Goal: Information Seeking & Learning: Learn about a topic

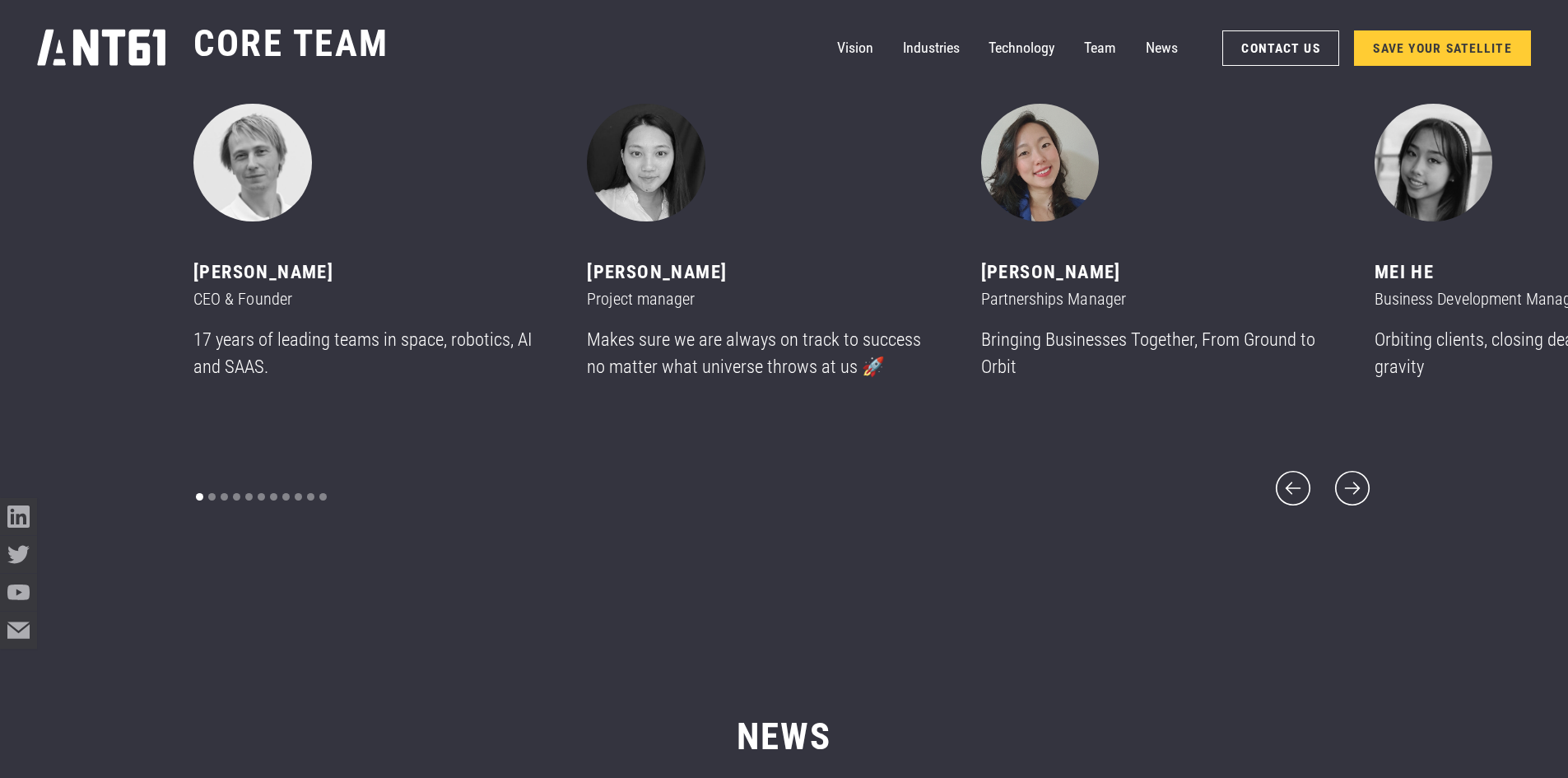
scroll to position [9382, 0]
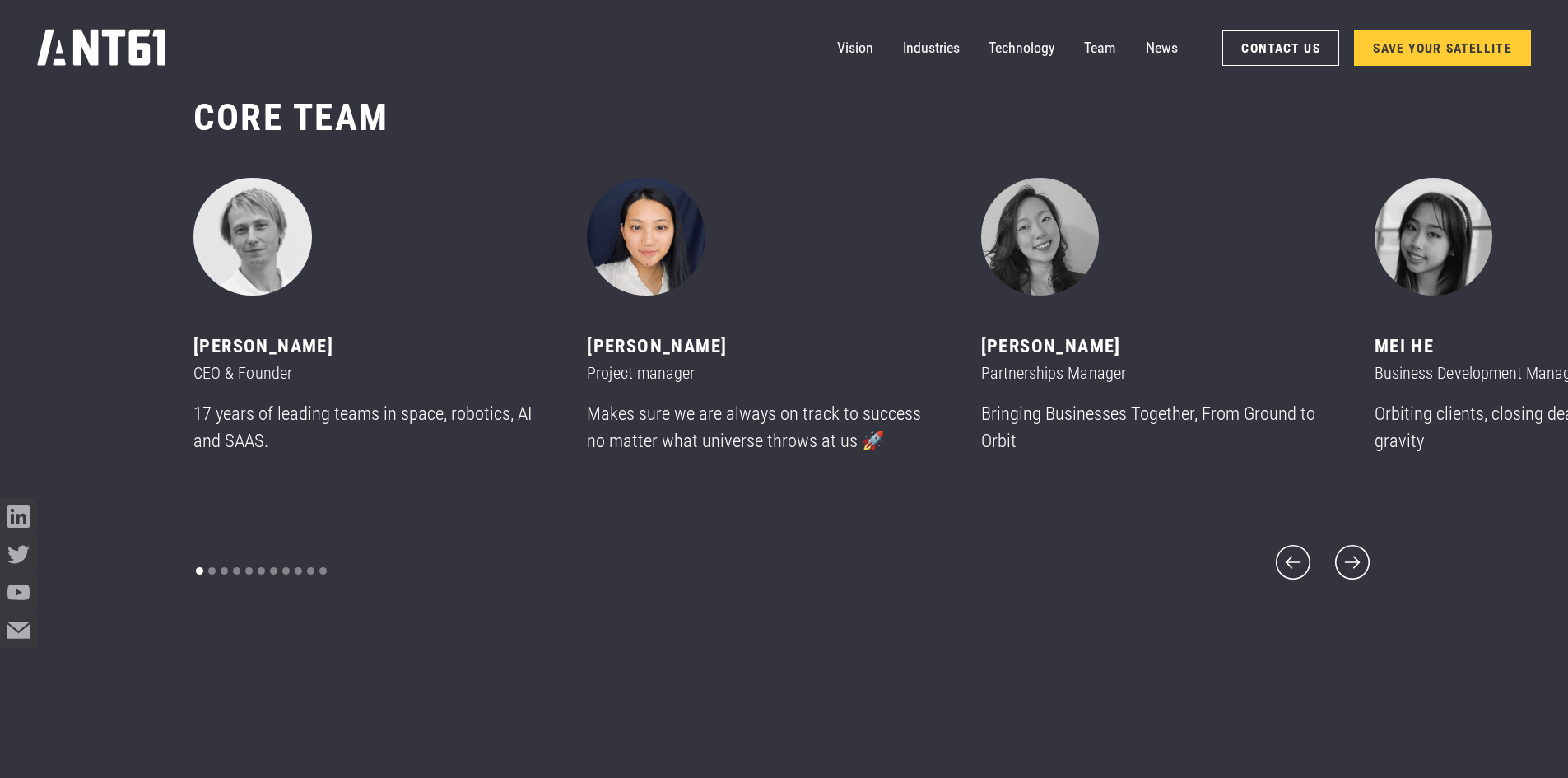
click at [667, 253] on img "2 of 11" at bounding box center [646, 236] width 118 height 118
click at [1344, 558] on icon "next slide" at bounding box center [1353, 562] width 45 height 45
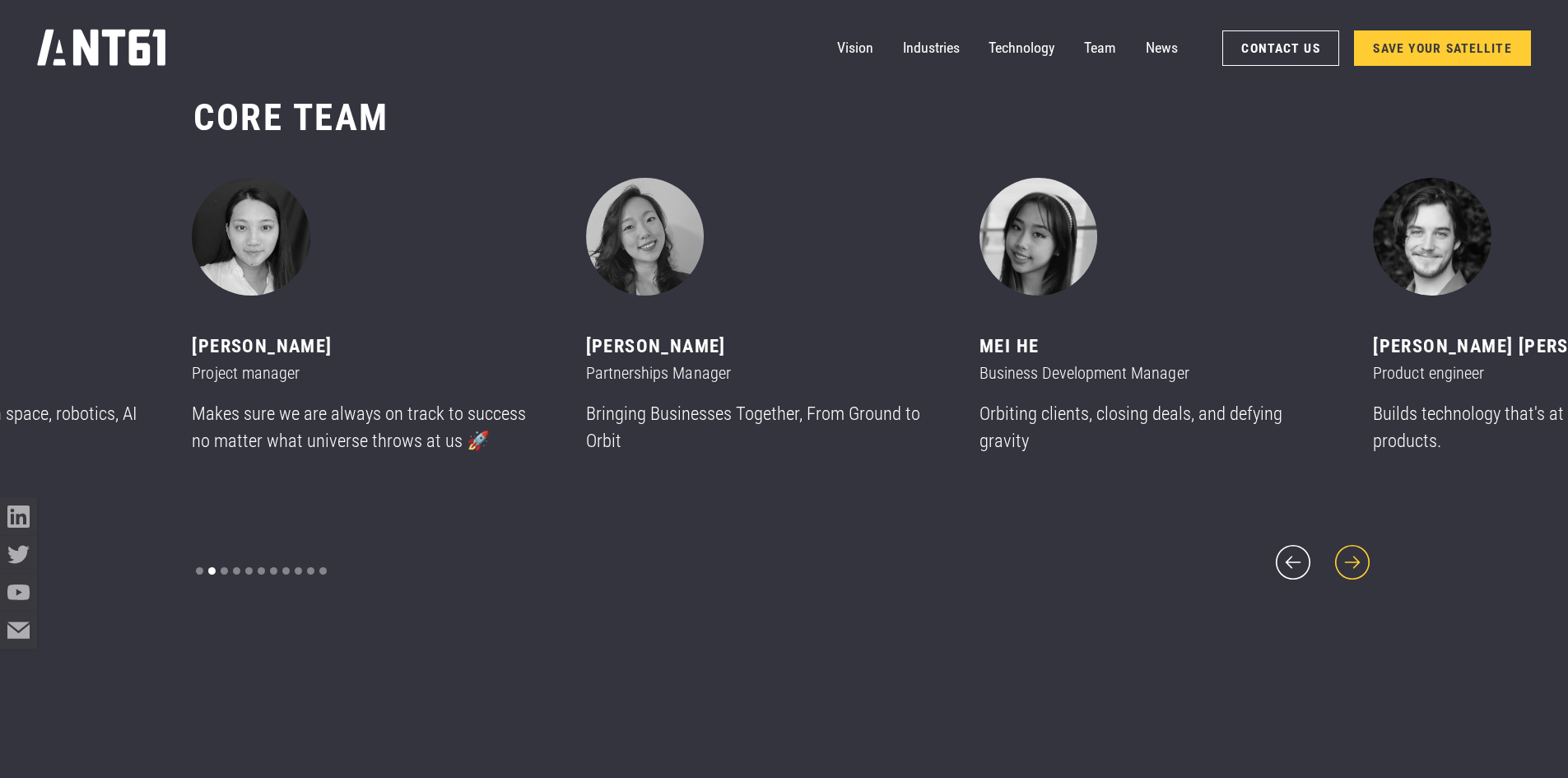
click at [1346, 549] on icon "next slide" at bounding box center [1353, 562] width 45 height 45
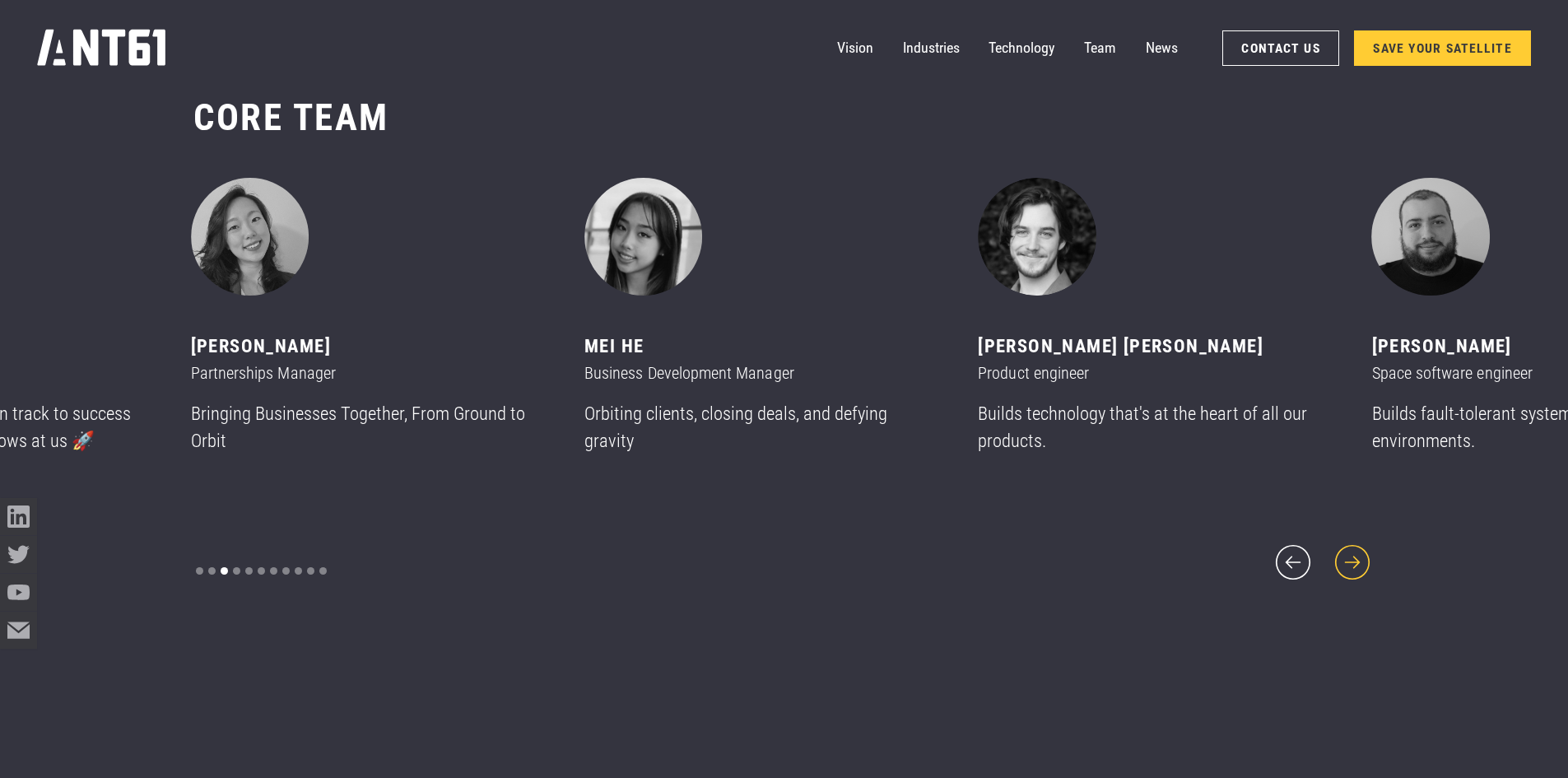
click at [1346, 542] on icon "next slide" at bounding box center [1353, 562] width 45 height 45
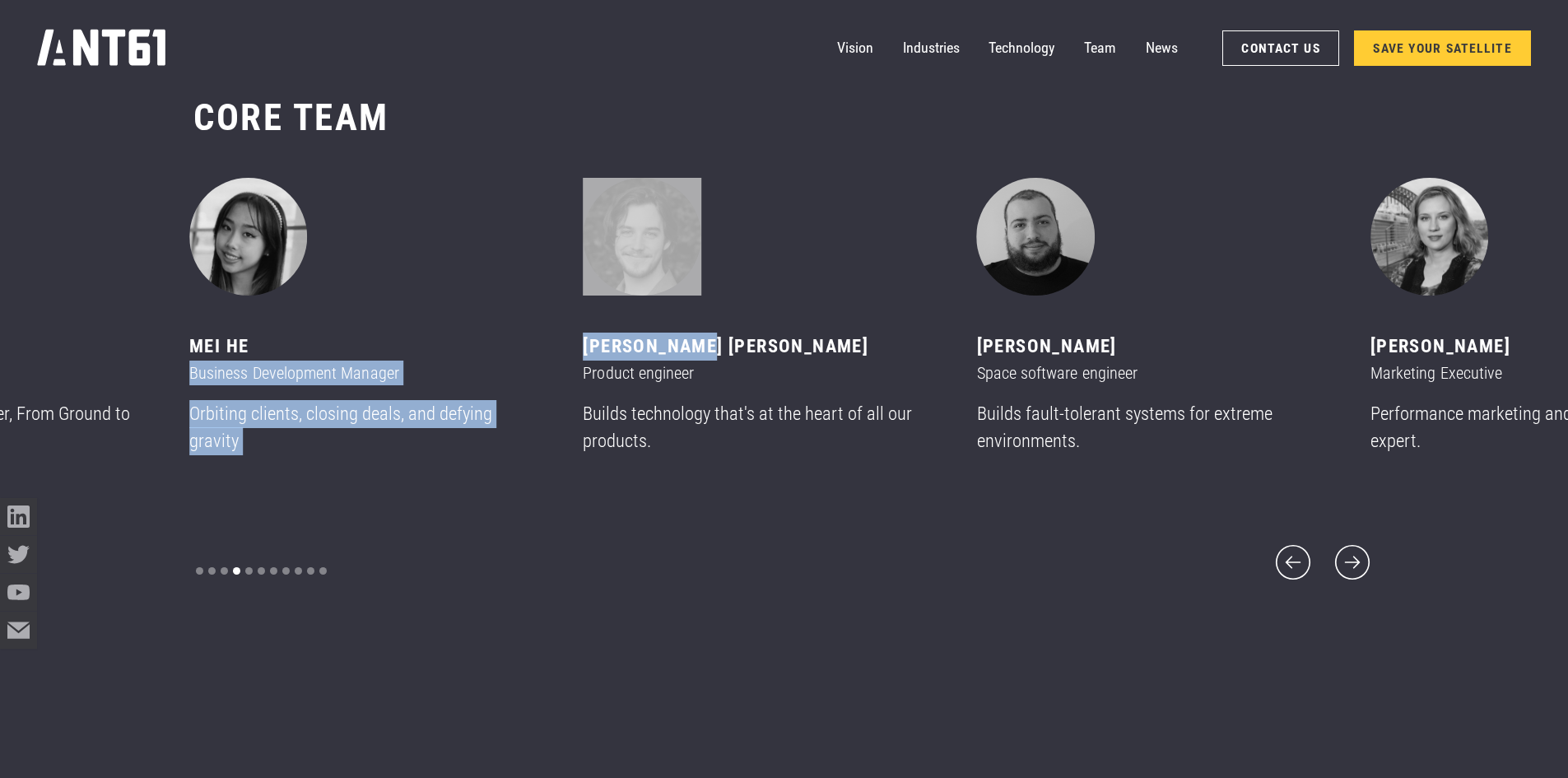
drag, startPoint x: 715, startPoint y: 363, endPoint x: 586, endPoint y: 361, distance: 129.0
click at [586, 361] on div "[PERSON_NAME] CEO & Founder 17 years of leading teams in space, robotics, AI an…" at bounding box center [390, 336] width 394 height 318
click at [588, 360] on div "[PERSON_NAME] [PERSON_NAME]" at bounding box center [758, 346] width 349 height 28
click at [583, 356] on div "MeI He Business Development Manager Orbiting clients, closing deals, and defyin…" at bounding box center [386, 322] width 394 height 290
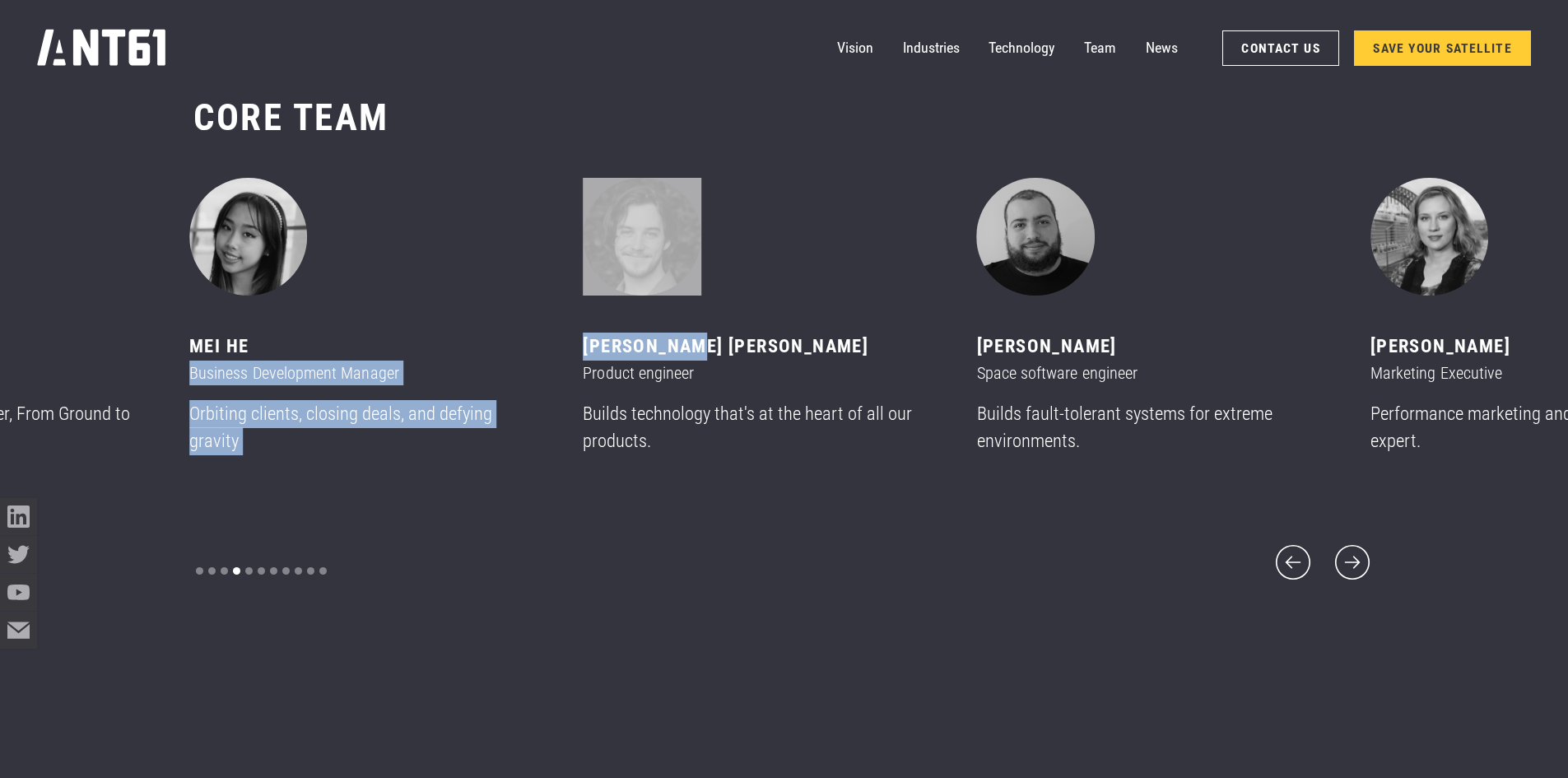
drag, startPoint x: 572, startPoint y: 357, endPoint x: 710, endPoint y: 349, distance: 138.2
click at [587, 349] on div "[PERSON_NAME] CEO & Founder 17 years of leading teams in space, robotics, AI an…" at bounding box center [390, 336] width 394 height 318
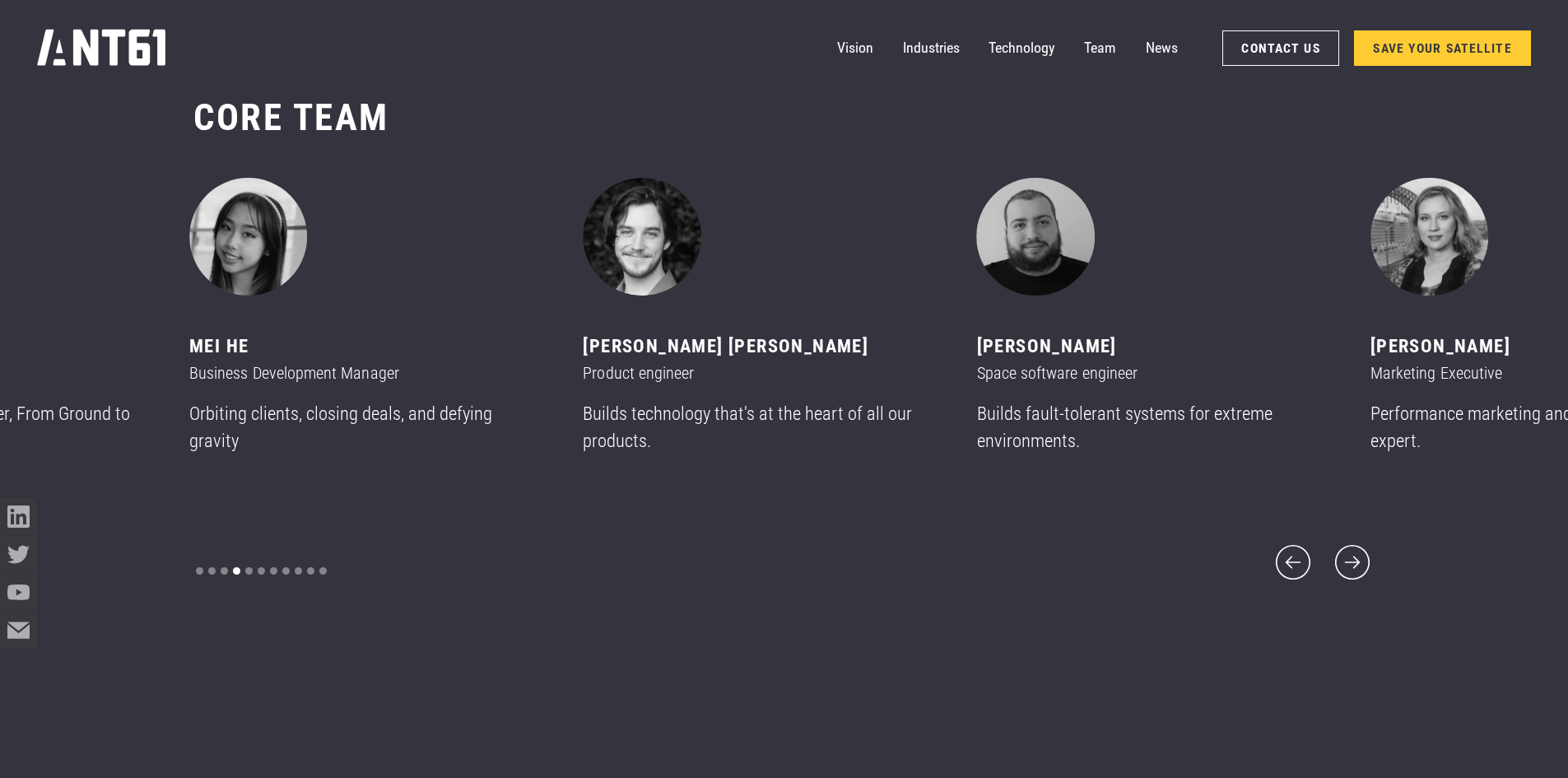
click at [730, 349] on div "[PERSON_NAME] [PERSON_NAME]" at bounding box center [758, 346] width 349 height 28
